Goal: Task Accomplishment & Management: Manage account settings

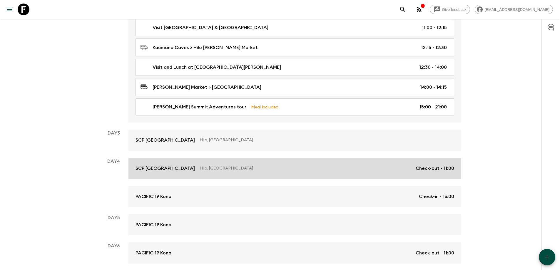
scroll to position [235, 0]
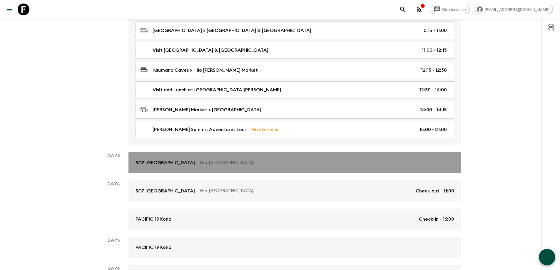
click at [230, 164] on p "Hilo, United States of America" at bounding box center [325, 163] width 250 height 6
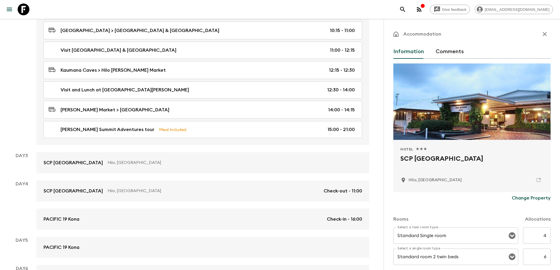
click at [543, 35] on icon "button" at bounding box center [544, 34] width 7 height 7
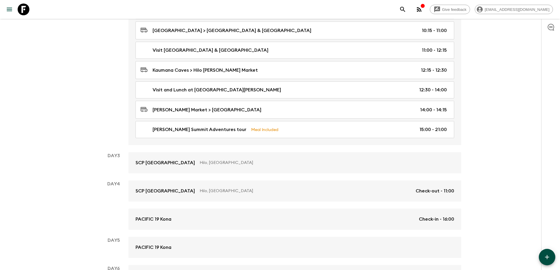
click at [548, 258] on icon "button" at bounding box center [546, 257] width 7 height 7
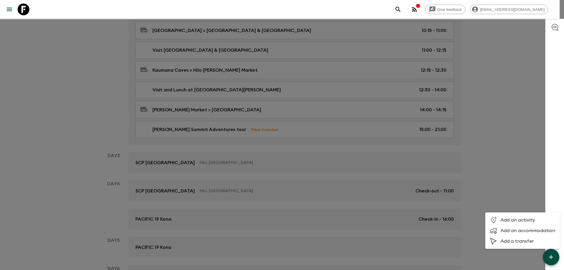
click at [515, 220] on span "Add an activity" at bounding box center [528, 220] width 55 height 6
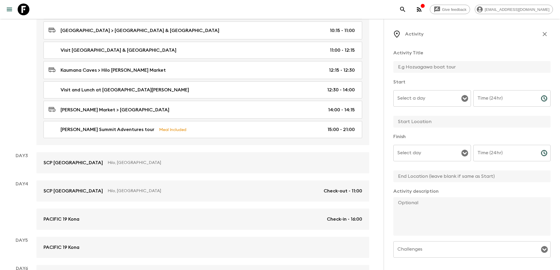
click at [415, 68] on input "text" at bounding box center [469, 67] width 153 height 12
type input "Breakfast"
click at [406, 98] on div "Select a day Select a day ​" at bounding box center [432, 101] width 78 height 23
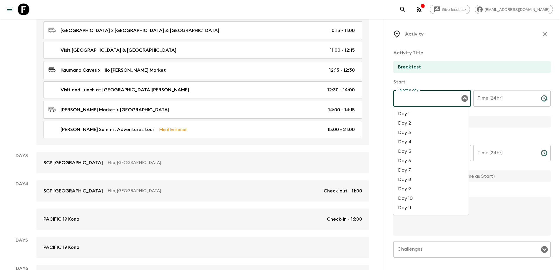
click at [404, 130] on li "Day 3" at bounding box center [430, 132] width 75 height 9
type input "Day 3"
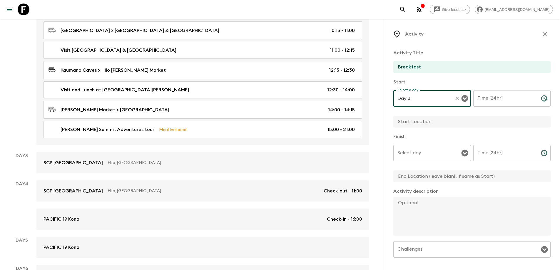
click at [494, 97] on input "Time (24hr)" at bounding box center [504, 98] width 63 height 16
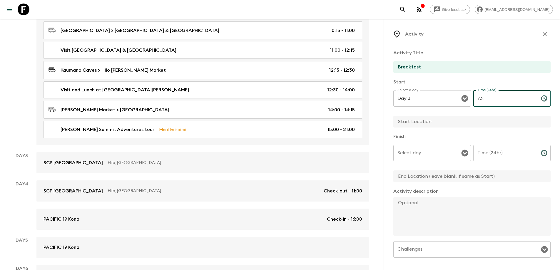
type input "7"
type input "07:30"
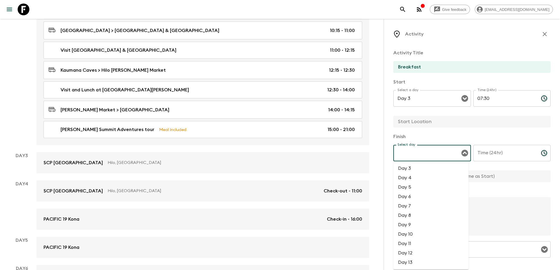
click at [417, 155] on input "Select day" at bounding box center [427, 153] width 63 height 11
click at [412, 168] on li "Day 3" at bounding box center [430, 168] width 75 height 9
type input "Day 3"
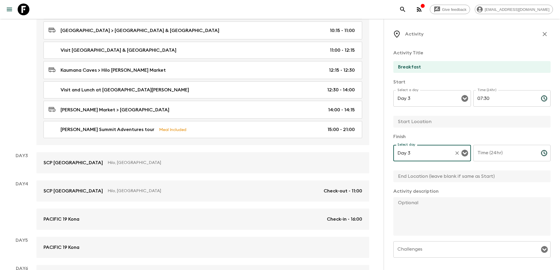
click at [497, 153] on input "Time (24hr)" at bounding box center [504, 153] width 63 height 16
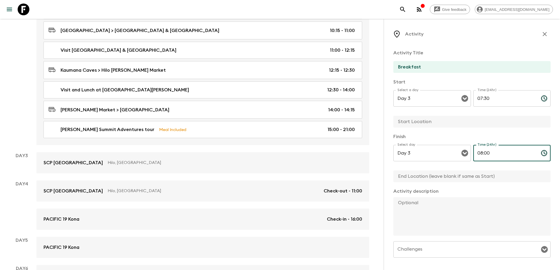
type input "08:00"
click at [422, 119] on input "text" at bounding box center [469, 122] width 153 height 12
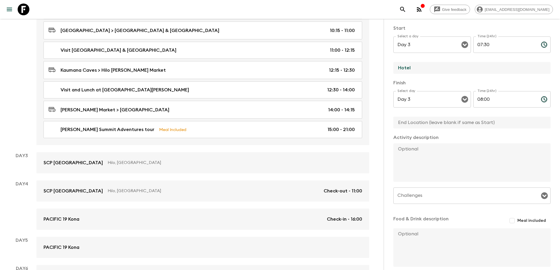
scroll to position [59, 0]
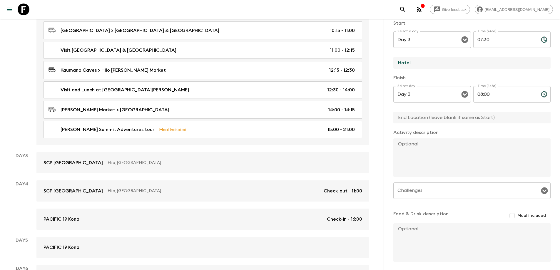
type input "Hotel"
click at [511, 216] on input "Meal included" at bounding box center [512, 215] width 11 height 11
checkbox input "true"
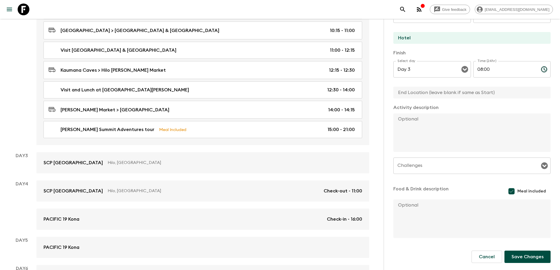
click at [522, 254] on button "Save Changes" at bounding box center [527, 257] width 46 height 12
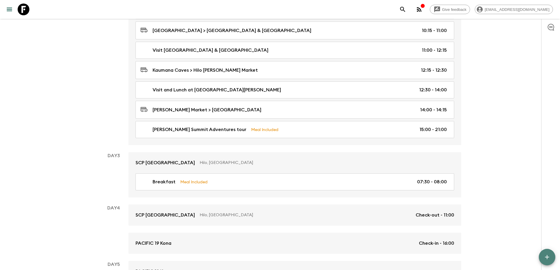
click at [547, 256] on icon "button" at bounding box center [546, 257] width 7 height 7
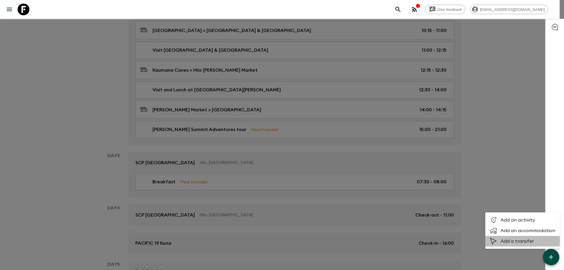
click at [506, 241] on span "Add a transfer" at bounding box center [528, 241] width 55 height 6
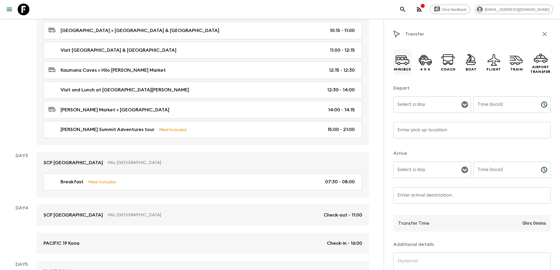
click at [403, 67] on p "Minibus" at bounding box center [402, 69] width 17 height 5
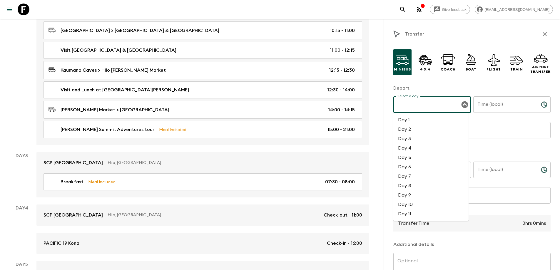
click at [411, 106] on input "Select a day" at bounding box center [427, 104] width 63 height 11
click at [404, 137] on li "Day 3" at bounding box center [430, 138] width 75 height 9
type input "Day 3"
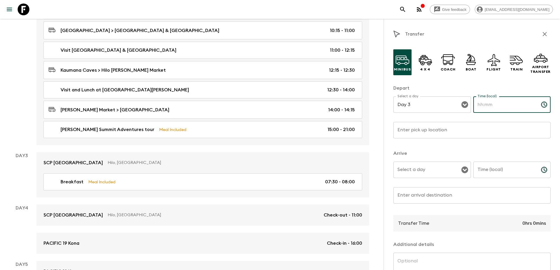
click at [498, 105] on input "Time (local)" at bounding box center [504, 104] width 63 height 16
type input "08:15"
click at [408, 128] on input "Enter pick up location" at bounding box center [471, 130] width 157 height 16
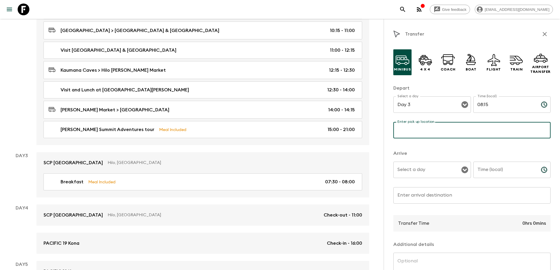
scroll to position [176, 0]
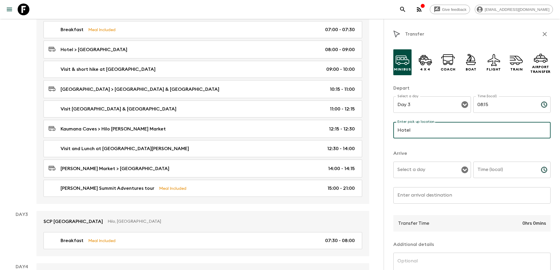
type input "Hotel"
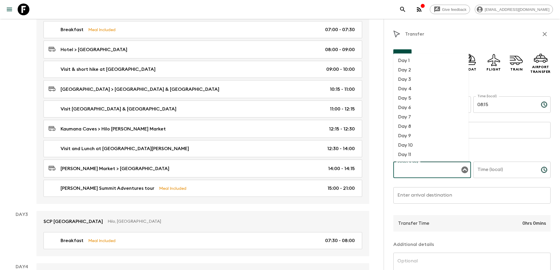
click at [406, 170] on input "Select a day" at bounding box center [427, 169] width 63 height 11
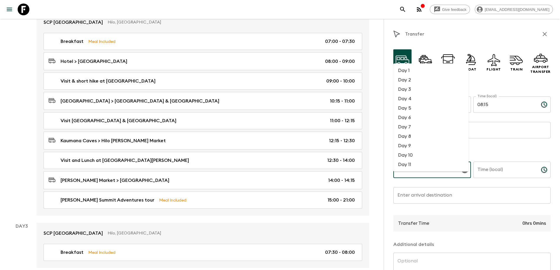
scroll to position [147, 0]
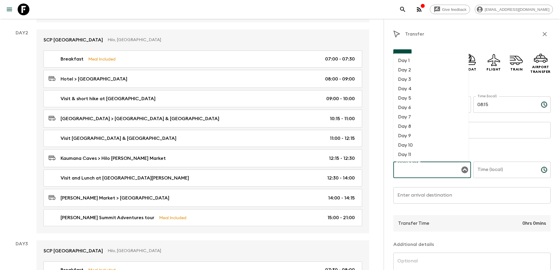
click at [413, 78] on li "Day 3" at bounding box center [430, 79] width 75 height 9
type input "Day 3"
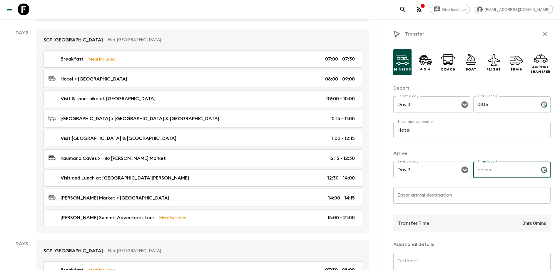
click at [495, 168] on input "Time (local)" at bounding box center [504, 170] width 63 height 16
type input "9"
type input "09:15"
click at [405, 195] on input "Enter arrival destination" at bounding box center [471, 195] width 157 height 16
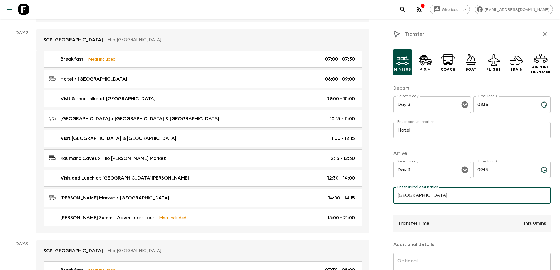
type input "Volcanoes National Park"
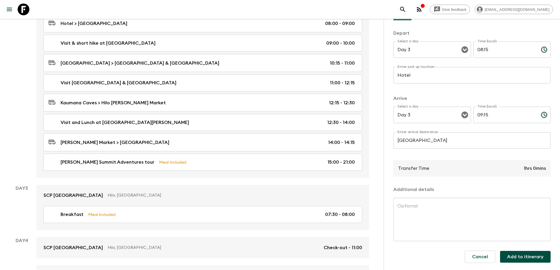
scroll to position [206, 0]
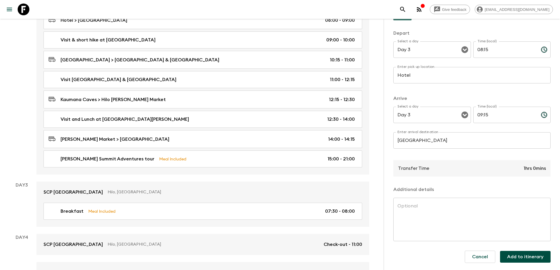
click at [515, 257] on button "Add to itinerary" at bounding box center [525, 257] width 51 height 12
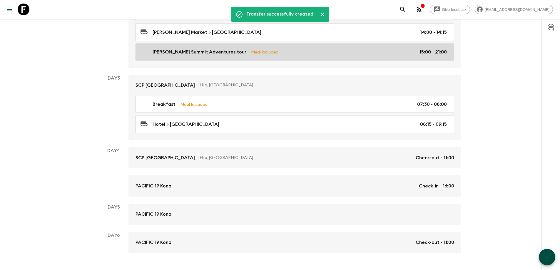
scroll to position [323, 0]
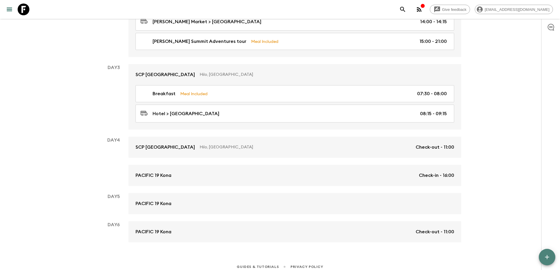
click at [548, 257] on icon "button" at bounding box center [546, 257] width 7 height 7
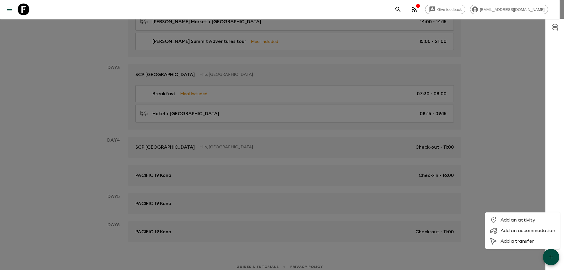
click at [515, 220] on span "Add an activity" at bounding box center [528, 220] width 55 height 6
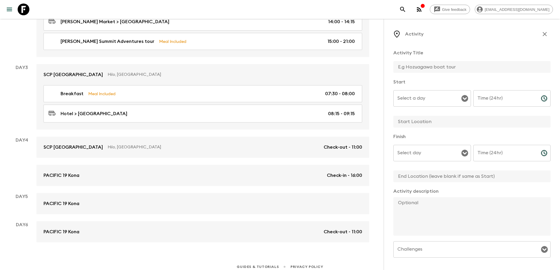
click at [410, 98] on input "Select a day" at bounding box center [427, 98] width 63 height 11
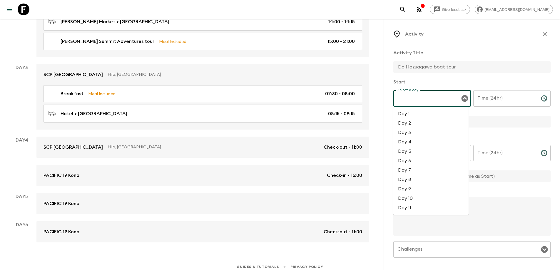
click at [408, 134] on li "Day 3" at bounding box center [430, 132] width 75 height 9
type input "Day 3"
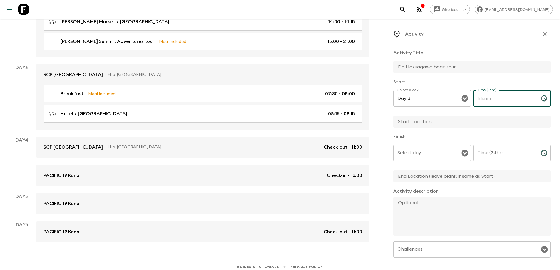
click at [488, 100] on input "Time (24hr)" at bounding box center [504, 98] width 63 height 16
type input "09:30"
click at [410, 121] on input "text" at bounding box center [469, 122] width 153 height 12
type input "Volcanoes National Park"
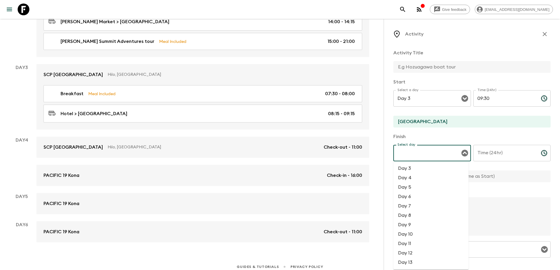
click at [405, 153] on input "Select day" at bounding box center [427, 153] width 63 height 11
click at [405, 167] on li "Day 3" at bounding box center [430, 168] width 75 height 9
type input "Day 3"
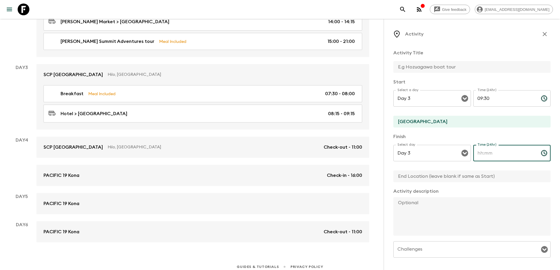
click at [483, 154] on input "Time (24hr)" at bounding box center [504, 153] width 63 height 16
type input "12:30"
click at [420, 177] on input "text" at bounding box center [469, 176] width 153 height 12
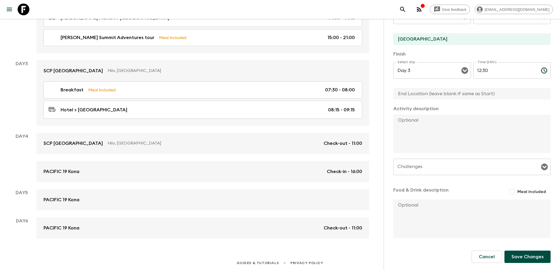
scroll to position [328, 0]
click at [525, 257] on button "Save Changes" at bounding box center [527, 257] width 46 height 12
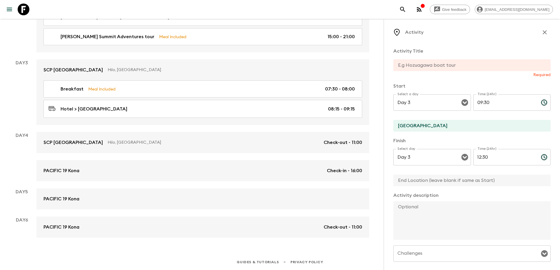
scroll to position [0, 0]
click at [416, 68] on input "text" at bounding box center [469, 67] width 153 height 12
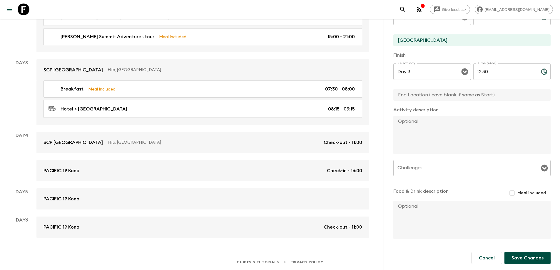
scroll to position [83, 0]
type input "Explore Volcanoes National Park on short hikes & scenic drives"
click at [523, 255] on button "Save Changes" at bounding box center [527, 257] width 46 height 12
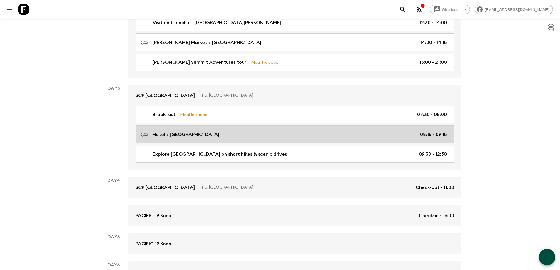
scroll to position [347, 0]
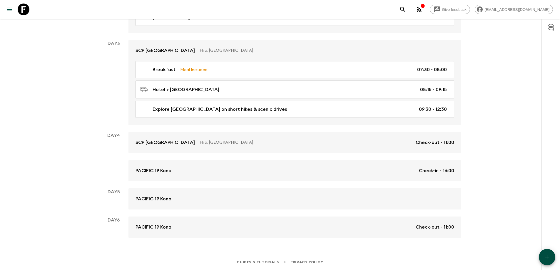
click at [546, 259] on icon "button" at bounding box center [546, 257] width 7 height 7
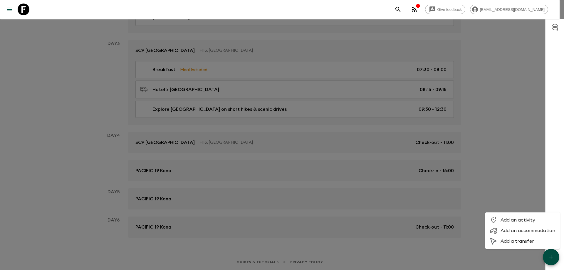
click at [496, 240] on icon at bounding box center [493, 241] width 7 height 7
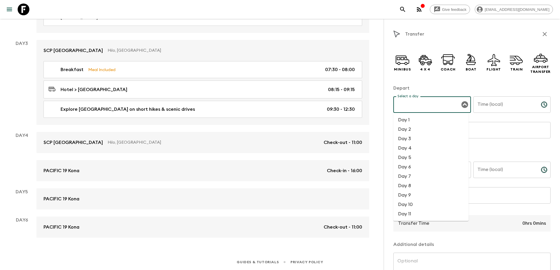
click at [410, 105] on input "Select a day" at bounding box center [427, 104] width 63 height 11
click at [409, 138] on li "Day 3" at bounding box center [430, 138] width 75 height 9
type input "Day 3"
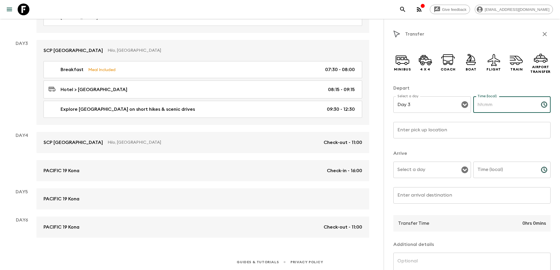
click at [479, 105] on input "Time (local)" at bounding box center [504, 104] width 63 height 16
type input "12:30"
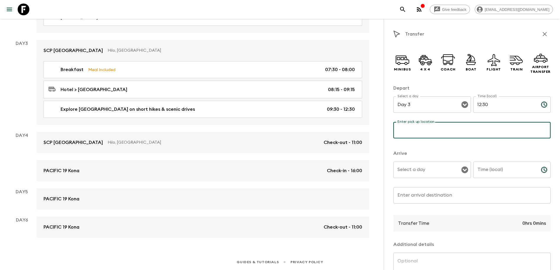
click at [408, 128] on input "Enter pick up location" at bounding box center [471, 130] width 157 height 16
type input "Volcanoes National Park"
click at [403, 170] on input "Select a day" at bounding box center [427, 169] width 63 height 11
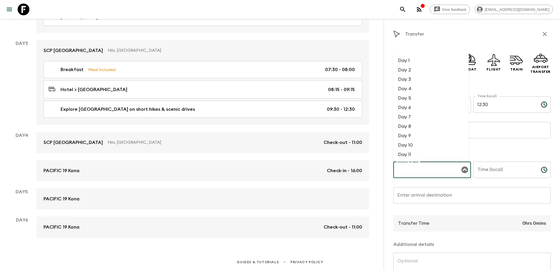
click at [403, 80] on li "Day 3" at bounding box center [430, 79] width 75 height 9
type input "Day 3"
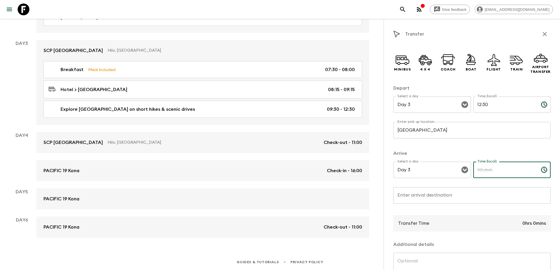
click at [485, 169] on input "Time (local)" at bounding box center [504, 170] width 63 height 16
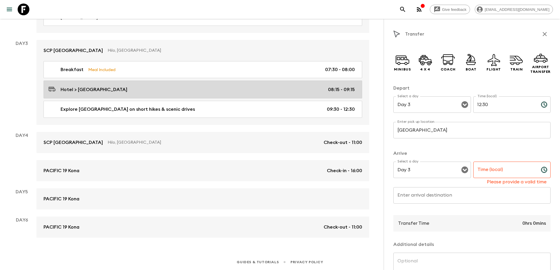
click at [334, 88] on p "08:15 - 09:15" at bounding box center [341, 89] width 27 height 7
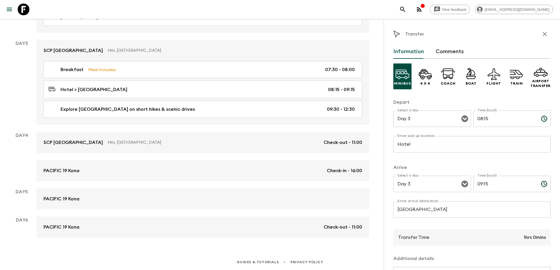
click at [486, 117] on input "08:15" at bounding box center [504, 118] width 63 height 16
type input "08:00"
click at [486, 182] on input "09:15" at bounding box center [504, 184] width 63 height 16
click at [486, 182] on input "09:" at bounding box center [504, 184] width 63 height 16
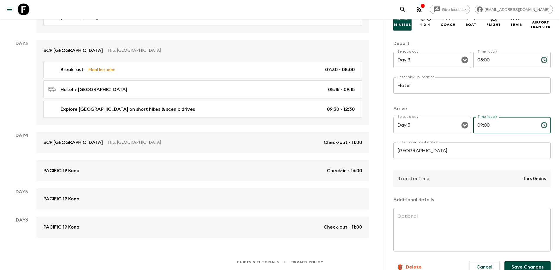
scroll to position [69, 0]
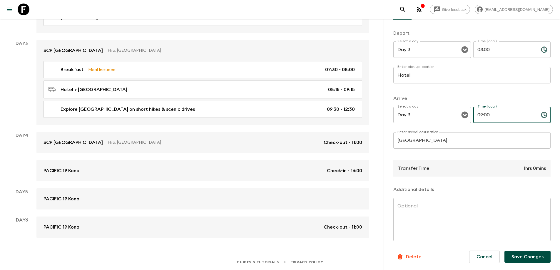
type input "09:00"
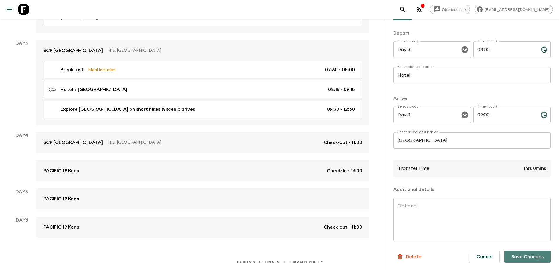
click at [518, 256] on button "Save Changes" at bounding box center [527, 257] width 46 height 12
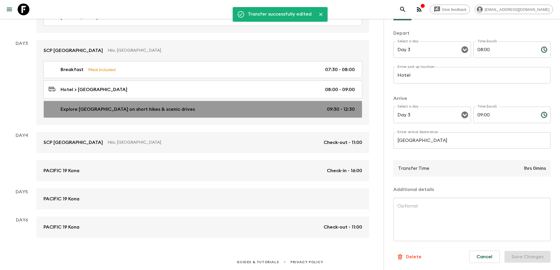
click at [332, 110] on p "09:30 - 12:30" at bounding box center [341, 109] width 28 height 7
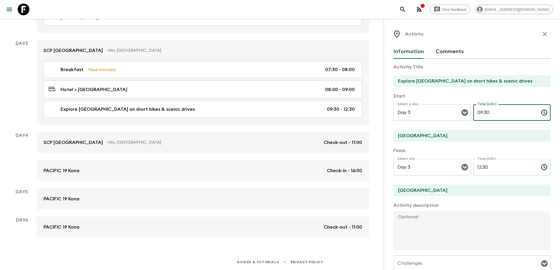
click at [495, 113] on input "09:30" at bounding box center [504, 112] width 63 height 16
type input "09:00"
click at [488, 166] on input "12:30" at bounding box center [504, 167] width 63 height 16
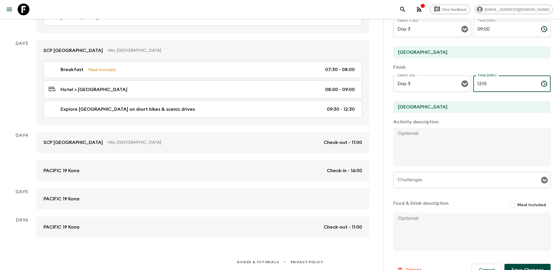
scroll to position [97, 0]
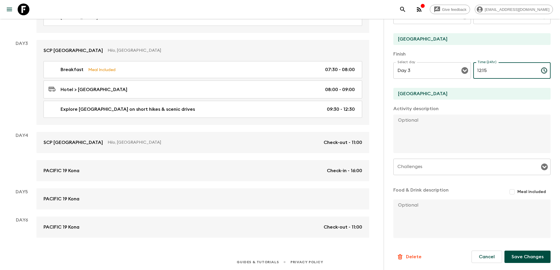
type input "12:15"
click at [530, 259] on button "Save Changes" at bounding box center [527, 257] width 46 height 12
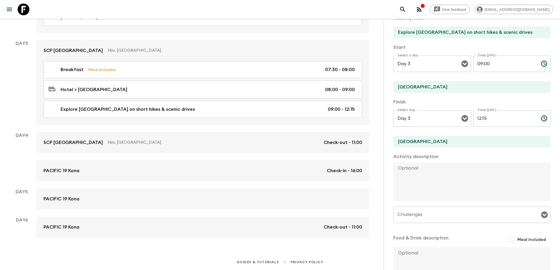
scroll to position [0, 0]
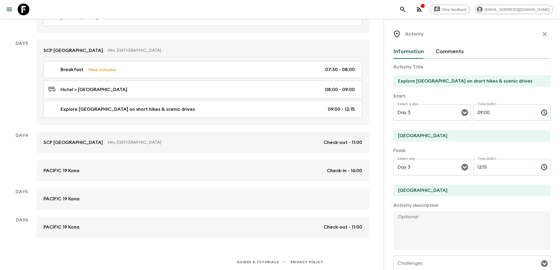
click at [542, 34] on icon "button" at bounding box center [544, 34] width 4 height 4
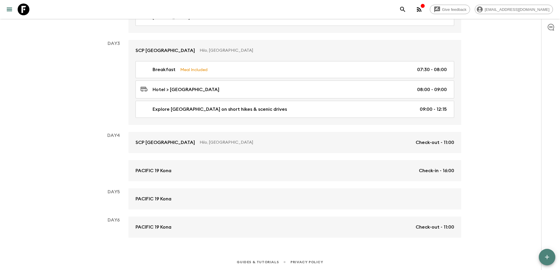
click at [547, 256] on icon "button" at bounding box center [547, 257] width 4 height 4
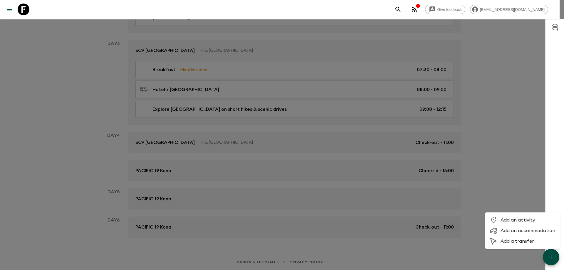
click at [503, 241] on span "Add a transfer" at bounding box center [528, 241] width 55 height 6
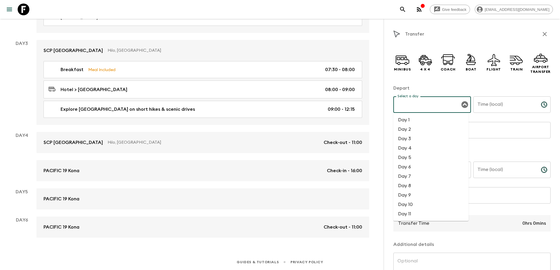
click at [418, 105] on input "Select a day" at bounding box center [427, 104] width 63 height 11
click at [410, 142] on li "Day 3" at bounding box center [430, 138] width 75 height 9
type input "Day 3"
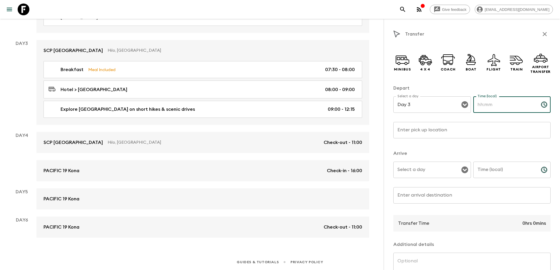
click at [485, 103] on input "Time (local)" at bounding box center [504, 104] width 63 height 16
type input "12:15"
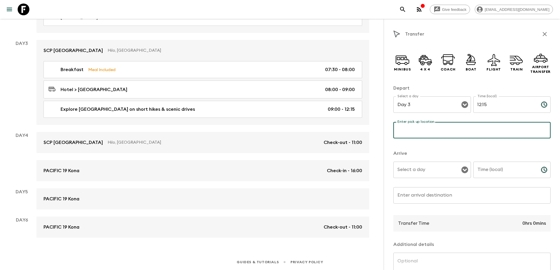
click at [408, 130] on input "Enter pick up location" at bounding box center [471, 130] width 157 height 16
type input "Volcanoes National Park"
click at [413, 168] on div "Select a day Select a day ​" at bounding box center [432, 173] width 78 height 23
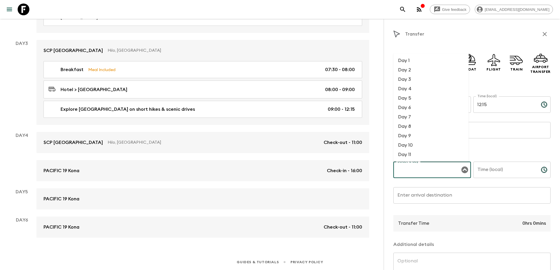
click at [412, 79] on li "Day 3" at bounding box center [430, 79] width 75 height 9
type input "Day 3"
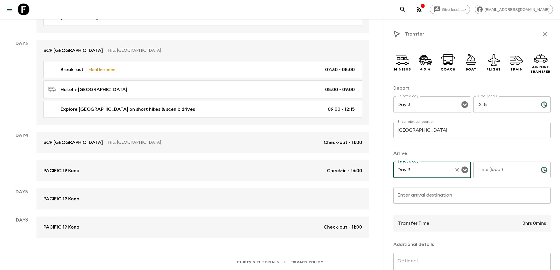
click at [489, 171] on input "Time (local)" at bounding box center [504, 170] width 63 height 16
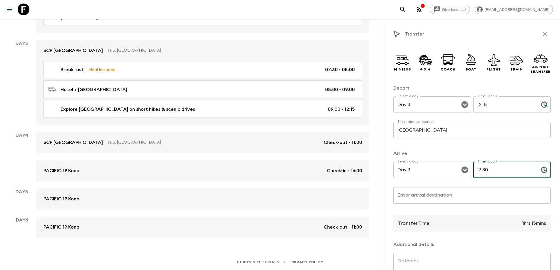
type input "13:30"
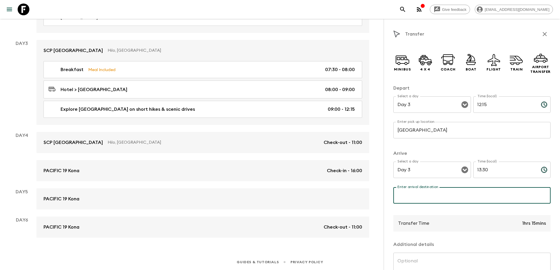
click at [400, 197] on input "Enter arrival destination" at bounding box center [471, 195] width 157 height 16
click at [410, 194] on input "Punal'u" at bounding box center [471, 195] width 157 height 16
click at [422, 194] on input "Punalu'u" at bounding box center [471, 195] width 157 height 16
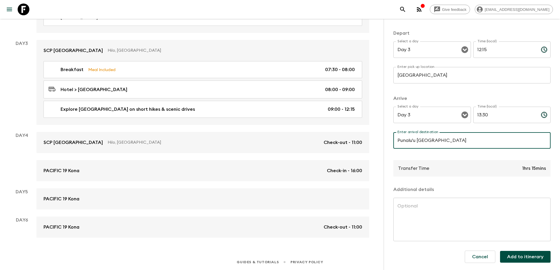
type input "Punalu'u Black Sand Beach"
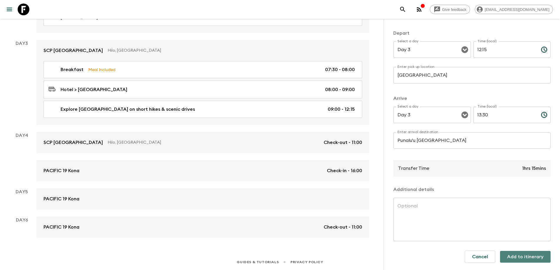
click at [524, 257] on button "Add to itinerary" at bounding box center [525, 257] width 51 height 12
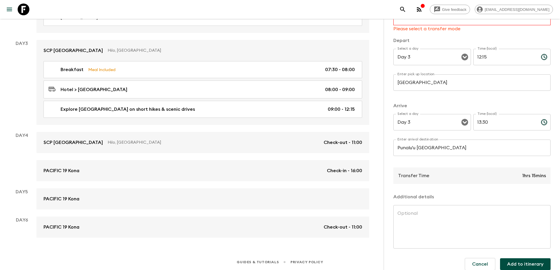
scroll to position [0, 0]
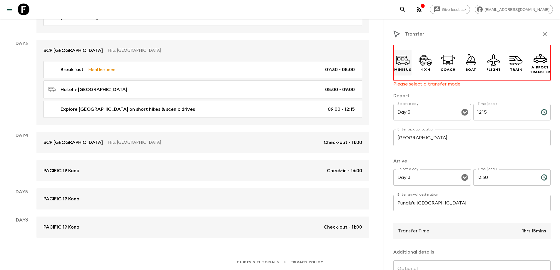
click at [403, 61] on icon at bounding box center [403, 60] width 14 height 14
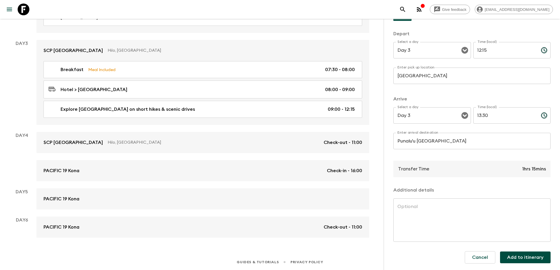
scroll to position [55, 0]
click at [523, 257] on button "Add to itinerary" at bounding box center [525, 257] width 51 height 12
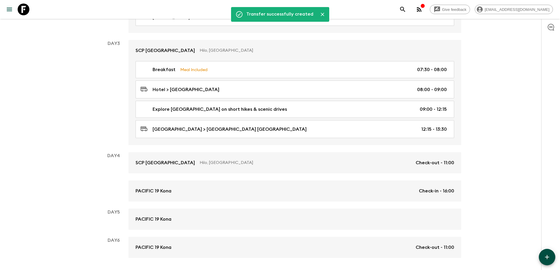
click at [549, 256] on icon "button" at bounding box center [546, 257] width 7 height 7
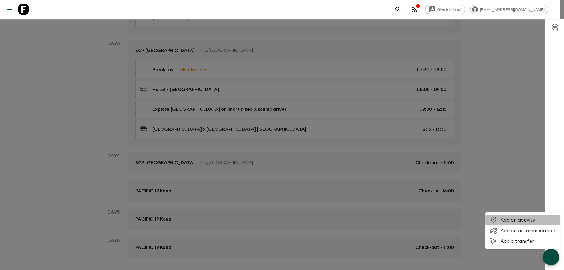
click at [514, 217] on span "Add an activity" at bounding box center [528, 220] width 55 height 6
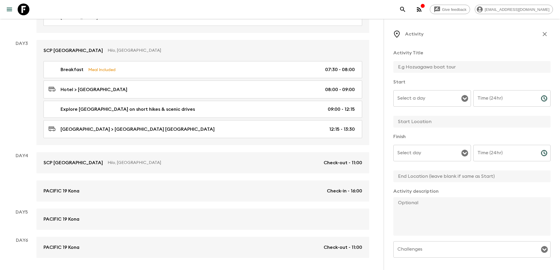
click at [414, 67] on input "text" at bounding box center [469, 67] width 153 height 12
click at [397, 67] on input "Punalu'u Black Sand Beach" at bounding box center [469, 67] width 153 height 12
type input "Relax on Punalu'u Black Sand Beach"
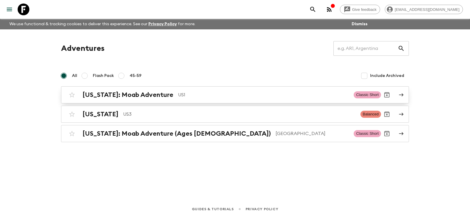
click at [136, 94] on h2 "[US_STATE]: Moab Adventure" at bounding box center [128, 95] width 91 height 8
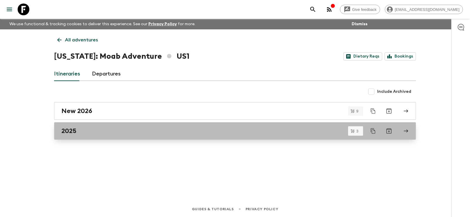
click at [76, 131] on h2 "2025" at bounding box center [68, 131] width 15 height 8
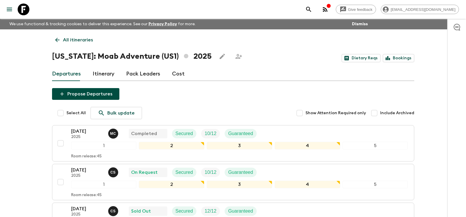
click at [102, 74] on link "Itinerary" at bounding box center [104, 74] width 22 height 14
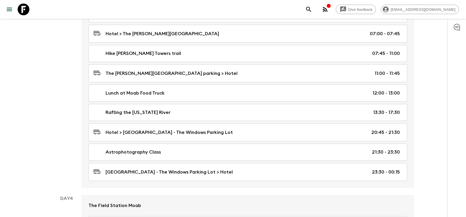
scroll to position [323, 0]
